Goal: Task Accomplishment & Management: Manage account settings

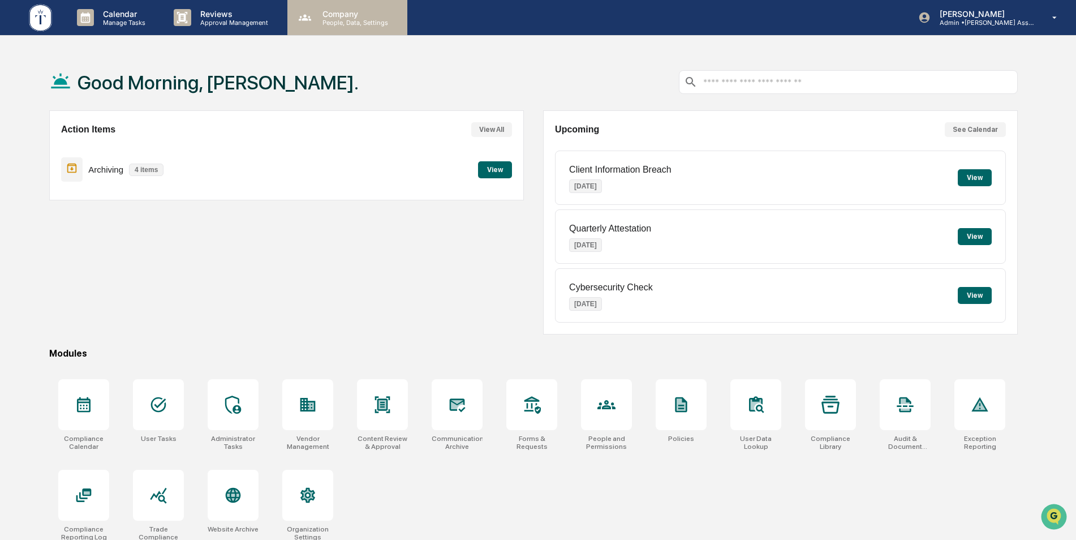
click at [354, 15] on p "Company" at bounding box center [353, 14] width 80 height 10
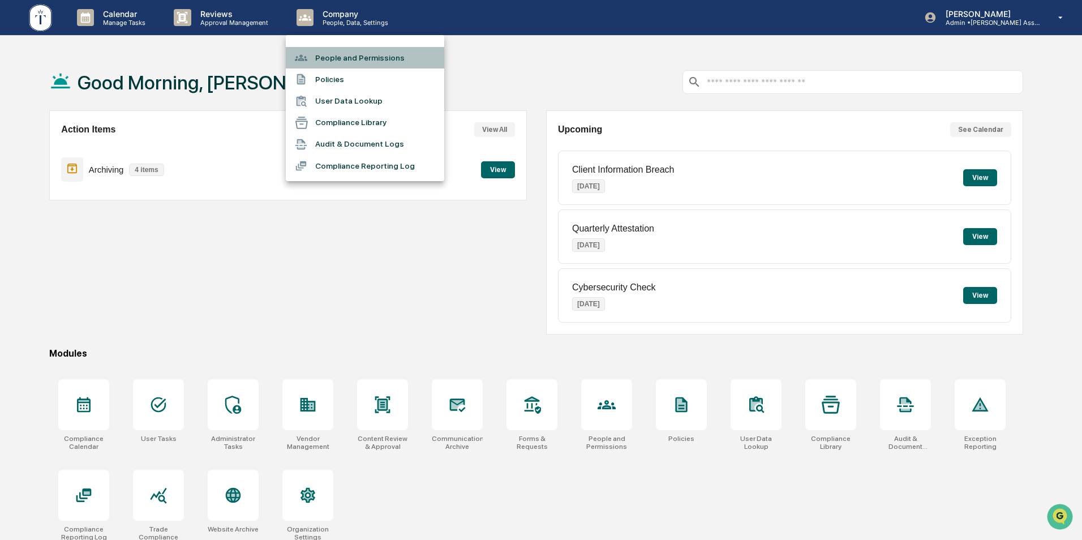
click at [334, 60] on li "People and Permissions" at bounding box center [365, 57] width 158 height 21
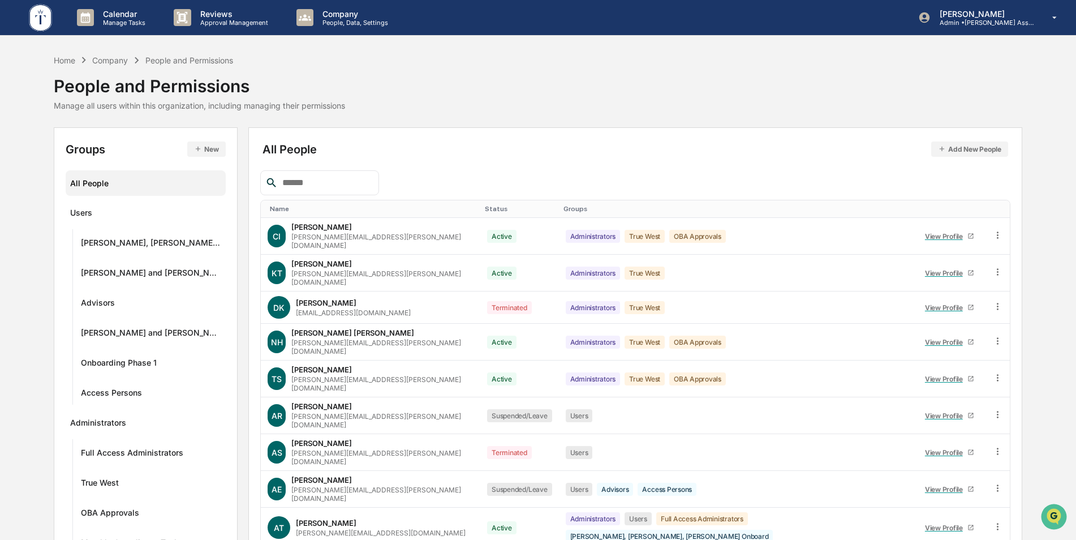
click at [315, 181] on input "text" at bounding box center [326, 182] width 96 height 15
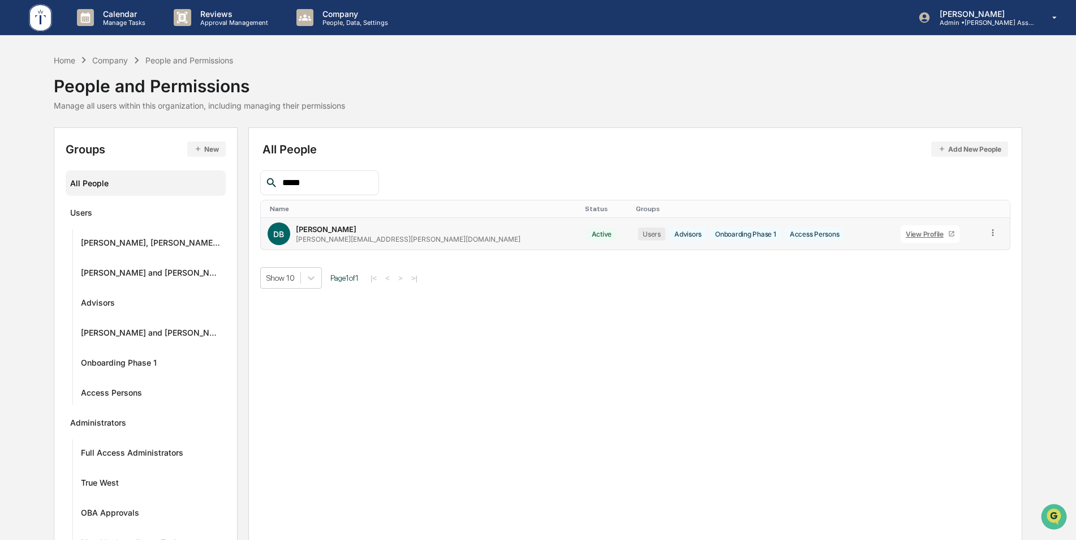
type input "*****"
click at [948, 234] on icon at bounding box center [951, 233] width 7 height 7
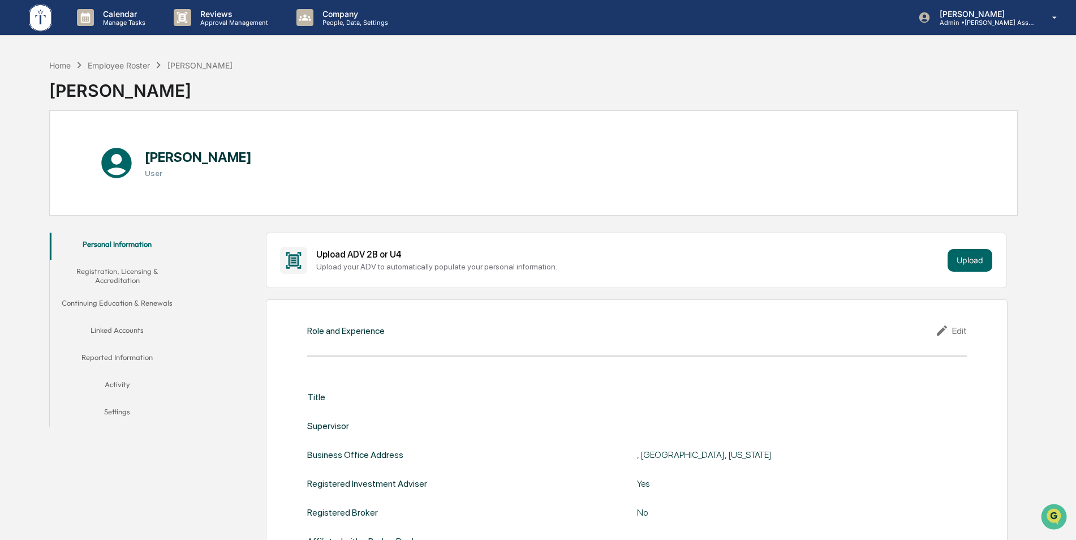
click at [110, 414] on button "Settings" at bounding box center [117, 413] width 135 height 27
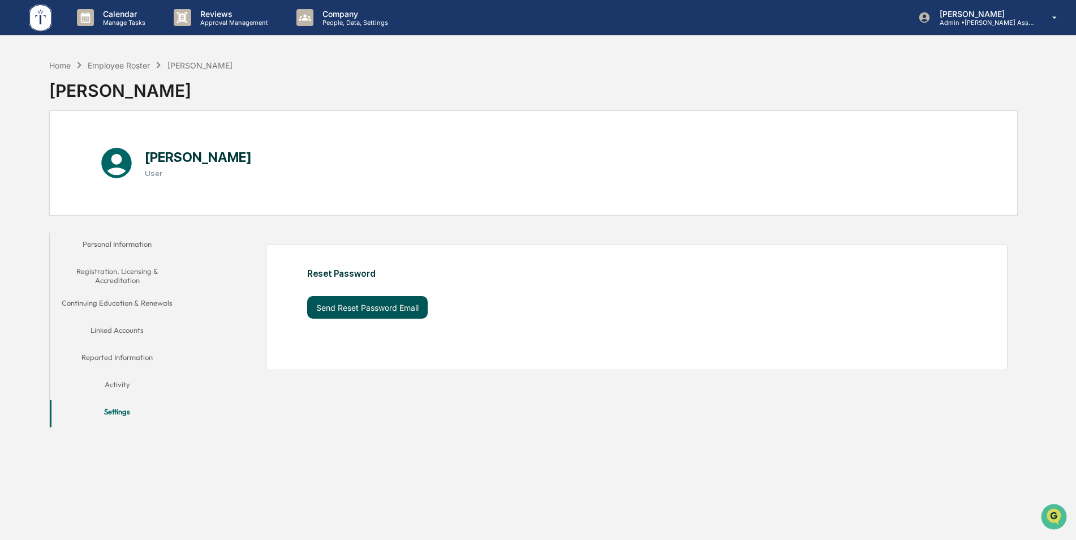
click at [400, 307] on button "Send Reset Password Email" at bounding box center [367, 307] width 121 height 23
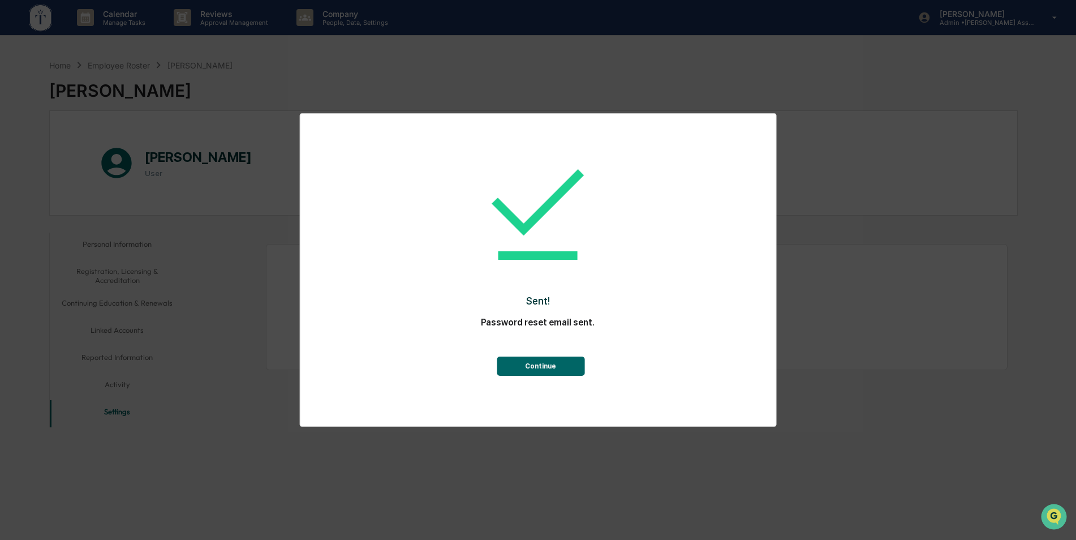
click at [565, 370] on button "Continue" at bounding box center [541, 365] width 88 height 19
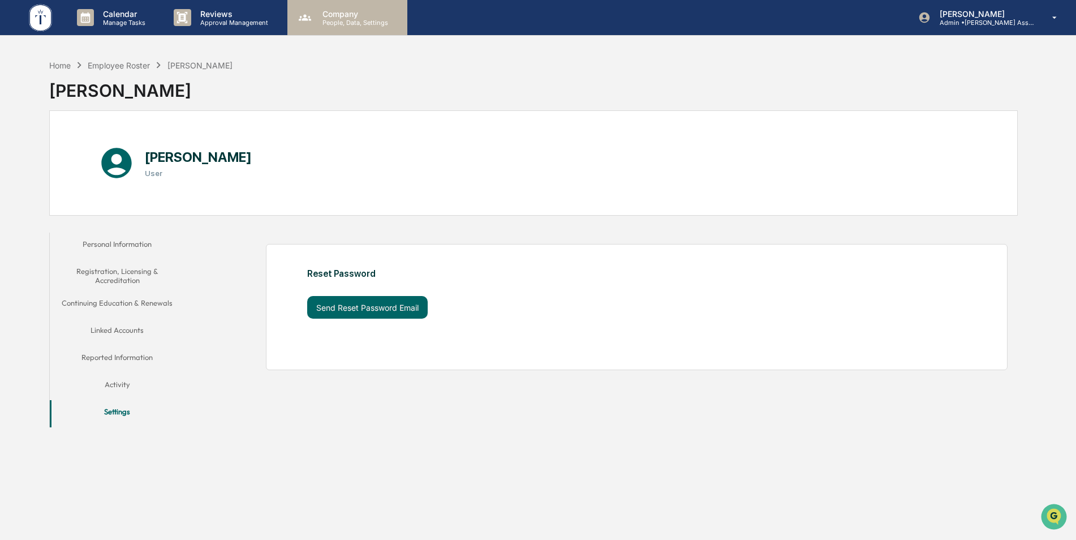
click at [330, 19] on p "People, Data, Settings" at bounding box center [353, 23] width 80 height 8
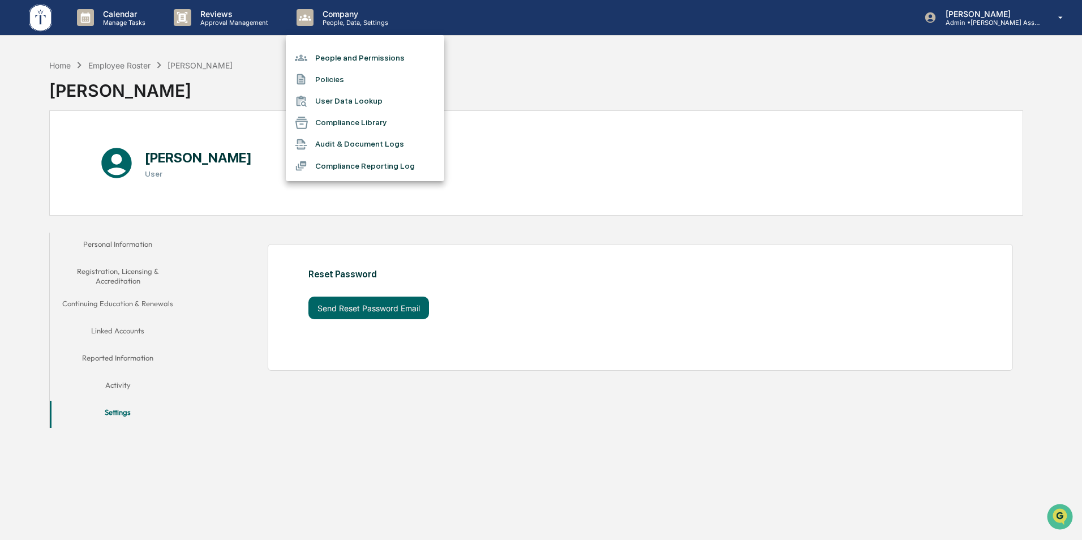
click at [328, 57] on li "People and Permissions" at bounding box center [365, 57] width 158 height 21
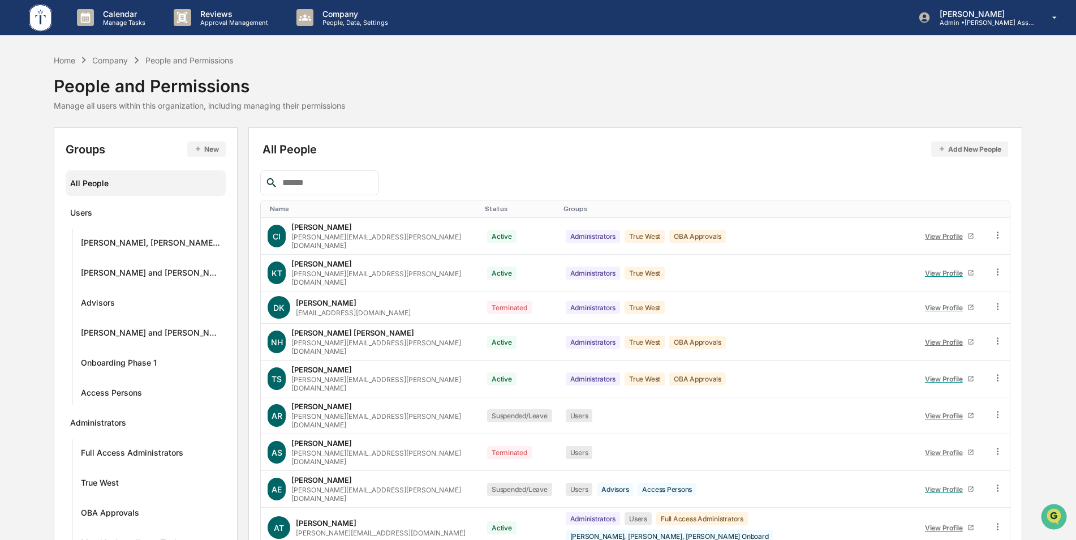
click at [309, 184] on input "text" at bounding box center [326, 182] width 96 height 15
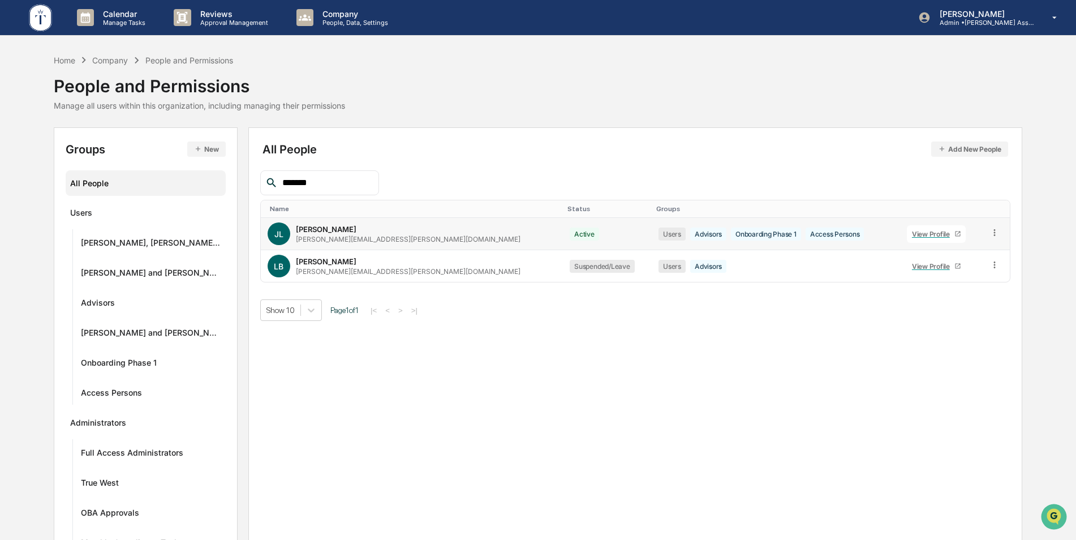
click at [990, 231] on icon at bounding box center [995, 232] width 11 height 11
click at [940, 320] on div "Reset Password" at bounding box center [941, 319] width 97 height 14
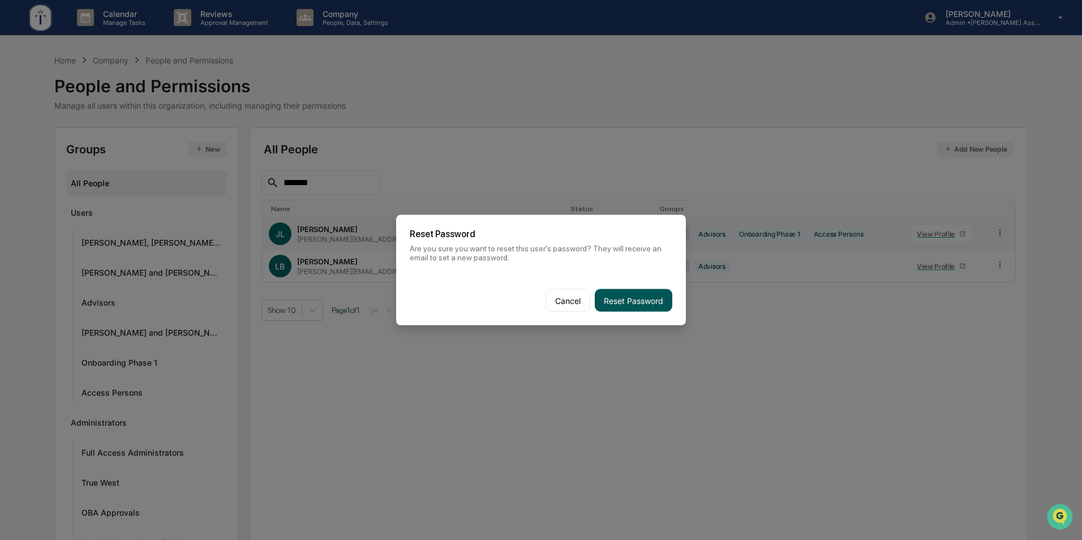
click at [641, 299] on button "Reset Password" at bounding box center [634, 300] width 78 height 23
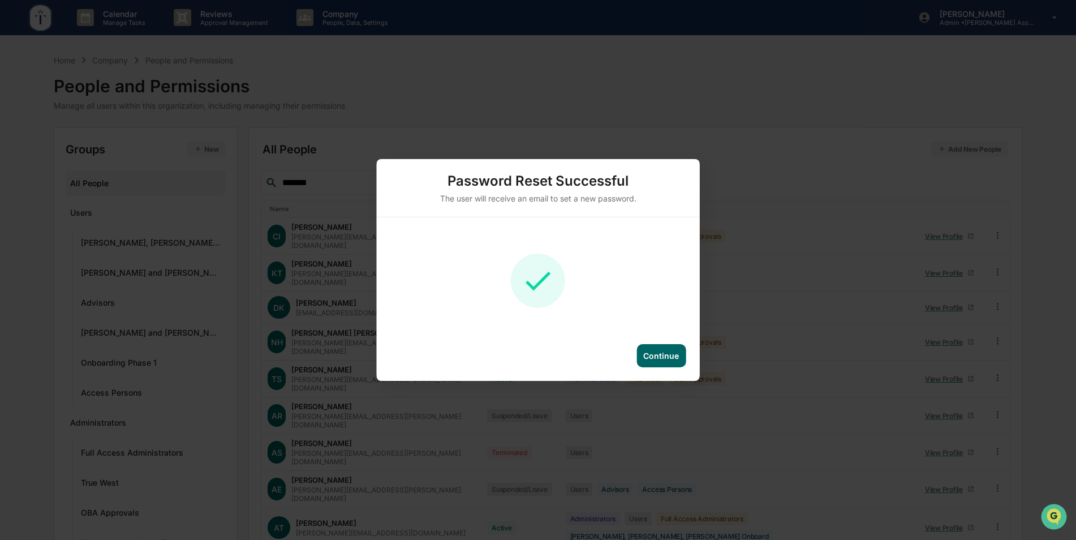
click at [666, 356] on div "Continue" at bounding box center [661, 356] width 36 height 10
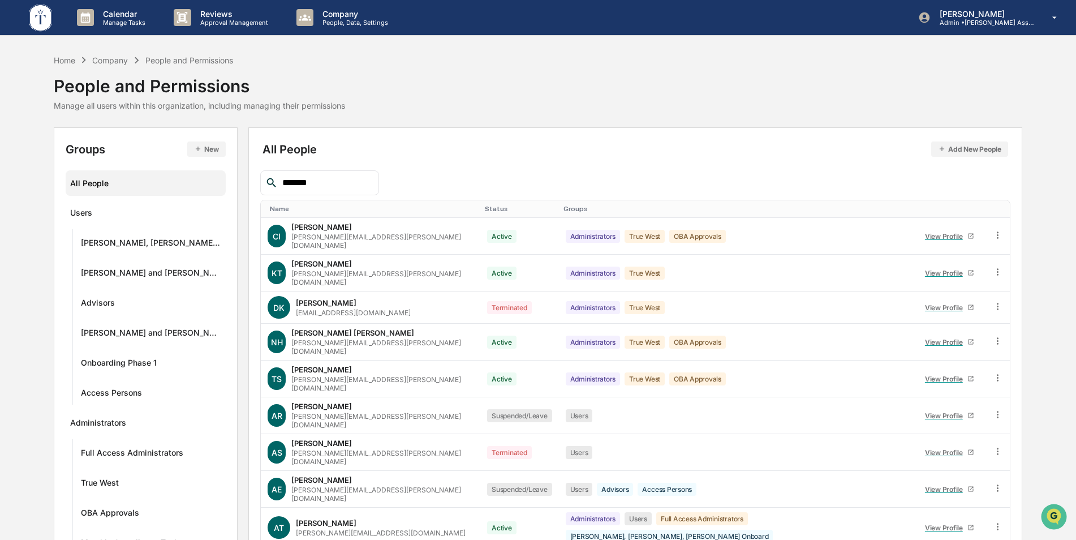
click at [328, 181] on input "*******" at bounding box center [326, 182] width 96 height 15
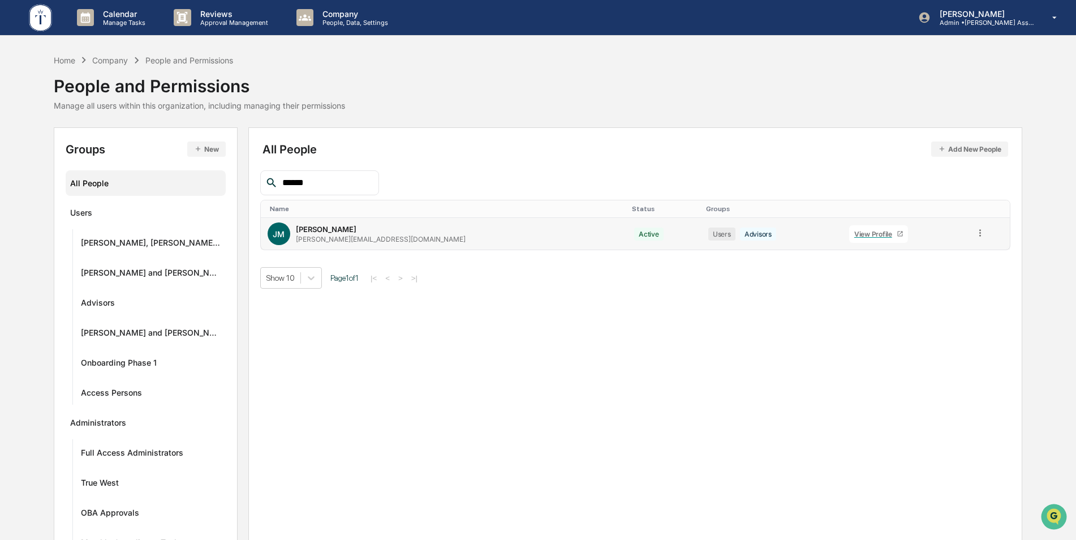
type input "******"
click at [975, 231] on icon at bounding box center [980, 232] width 11 height 11
click at [902, 325] on div "Reset Password" at bounding box center [927, 319] width 97 height 14
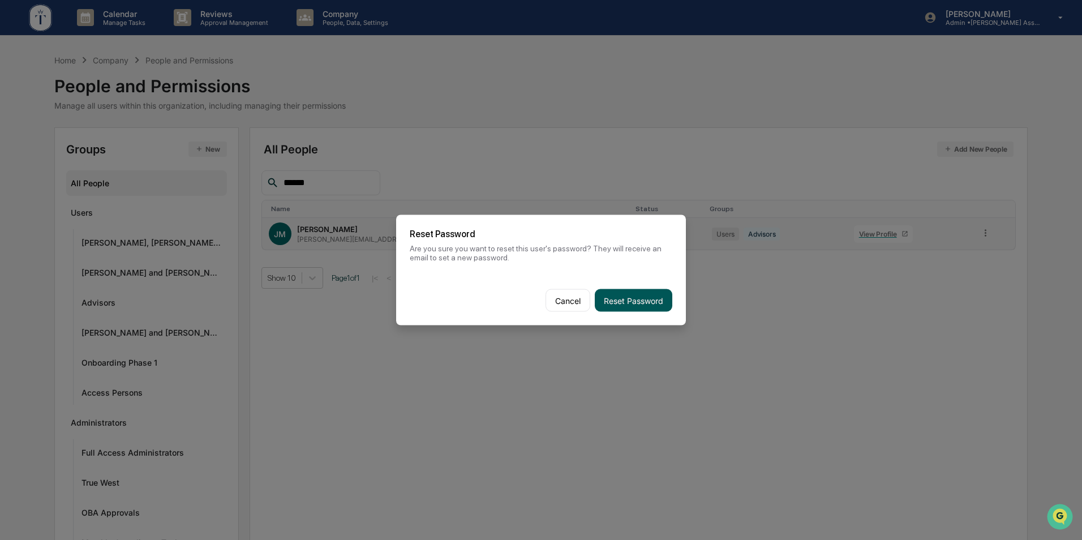
click at [633, 300] on button "Reset Password" at bounding box center [634, 300] width 78 height 23
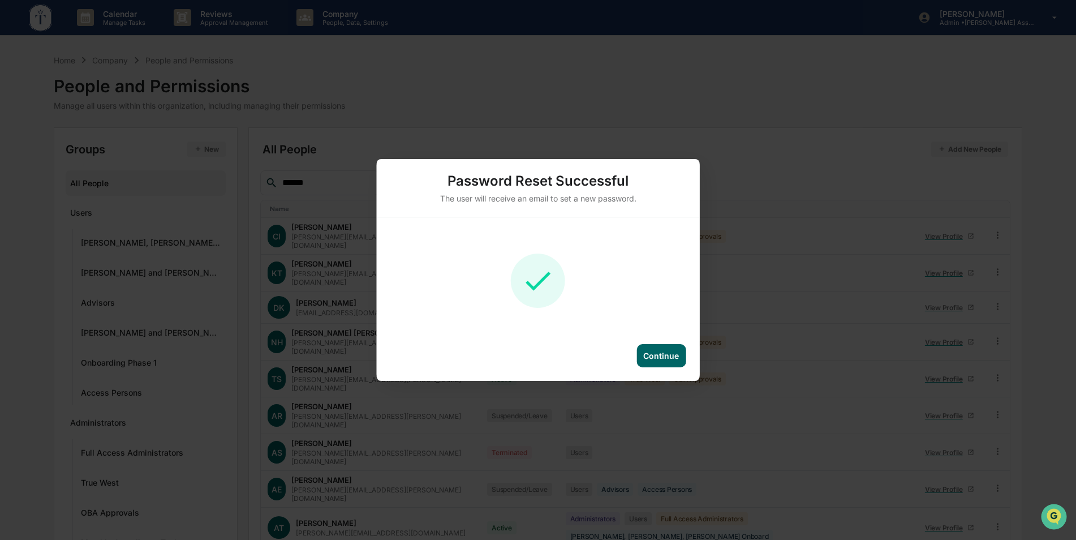
click at [664, 352] on div "Continue" at bounding box center [661, 356] width 36 height 10
